Goal: Information Seeking & Learning: Learn about a topic

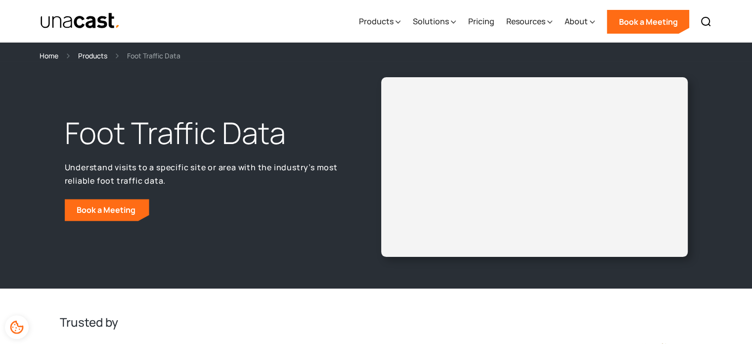
click at [75, 22] on img "home" at bounding box center [80, 20] width 81 height 17
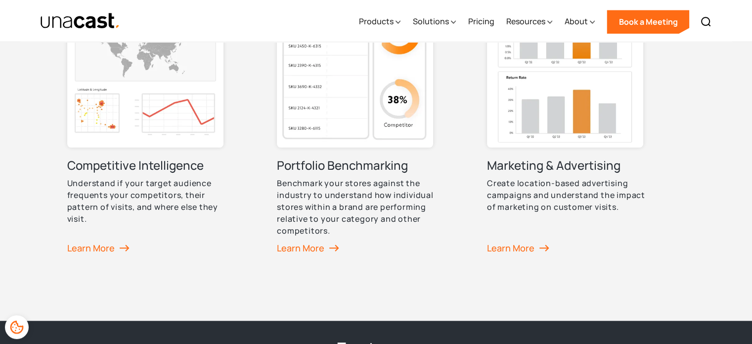
scroll to position [841, 0]
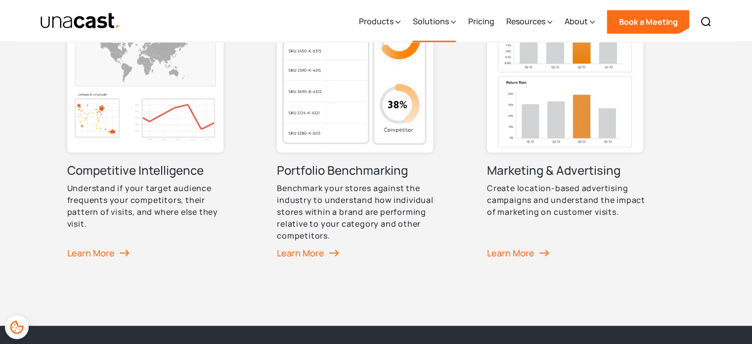
click at [431, 23] on div "Solutions" at bounding box center [431, 21] width 36 height 12
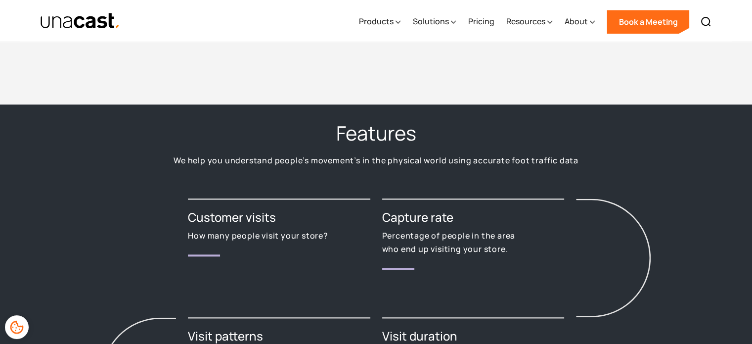
scroll to position [890, 0]
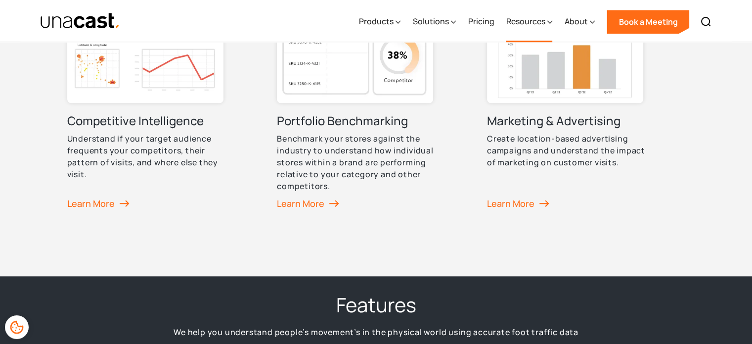
click at [535, 21] on div "Resources" at bounding box center [525, 21] width 39 height 12
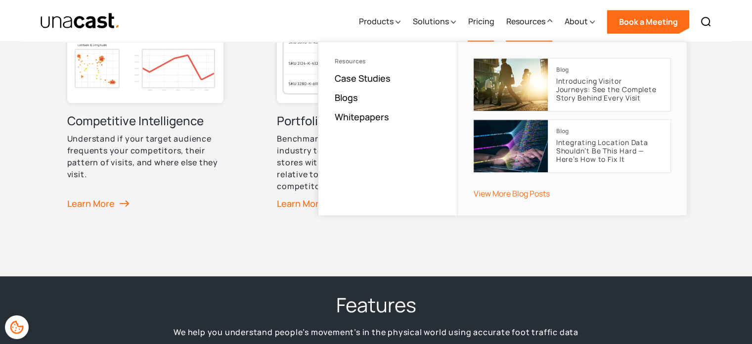
click at [482, 23] on link "Pricing" at bounding box center [481, 21] width 26 height 41
